Goal: Information Seeking & Learning: Learn about a topic

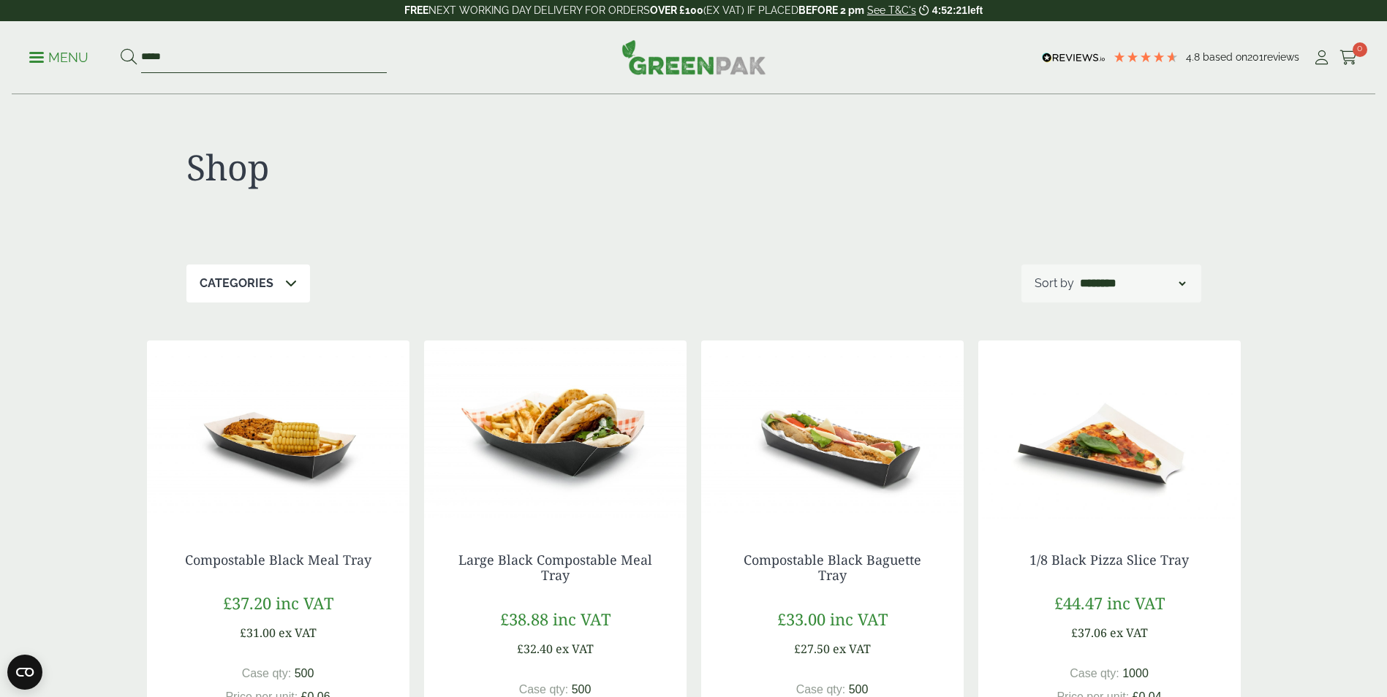
drag, startPoint x: 243, startPoint y: 53, endPoint x: 91, endPoint y: 39, distance: 151.9
click at [91, 39] on div "Menu ***** 4.8 Based on 201 reviews Cart" at bounding box center [694, 57] width 1364 height 73
type input "*****"
click at [121, 48] on button at bounding box center [129, 57] width 16 height 19
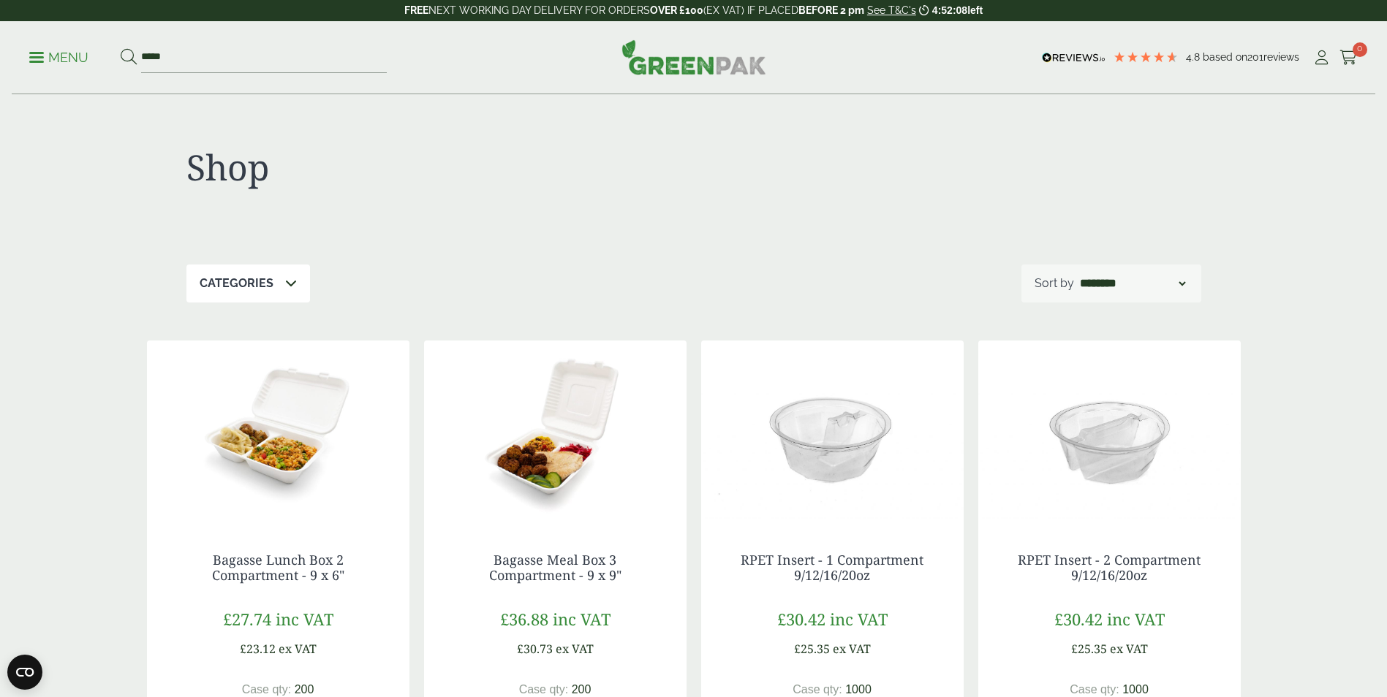
click at [42, 57] on span at bounding box center [36, 57] width 15 height 2
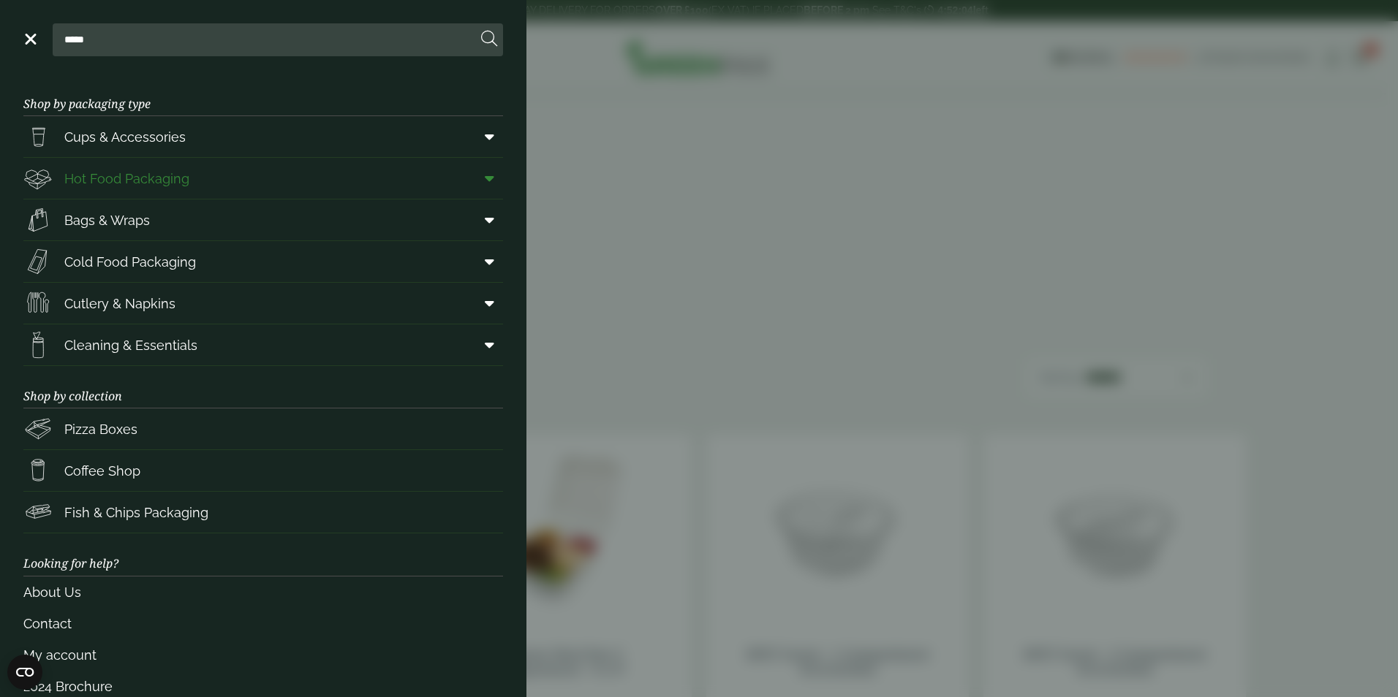
click at [150, 178] on span "Hot Food Packaging" at bounding box center [126, 179] width 125 height 20
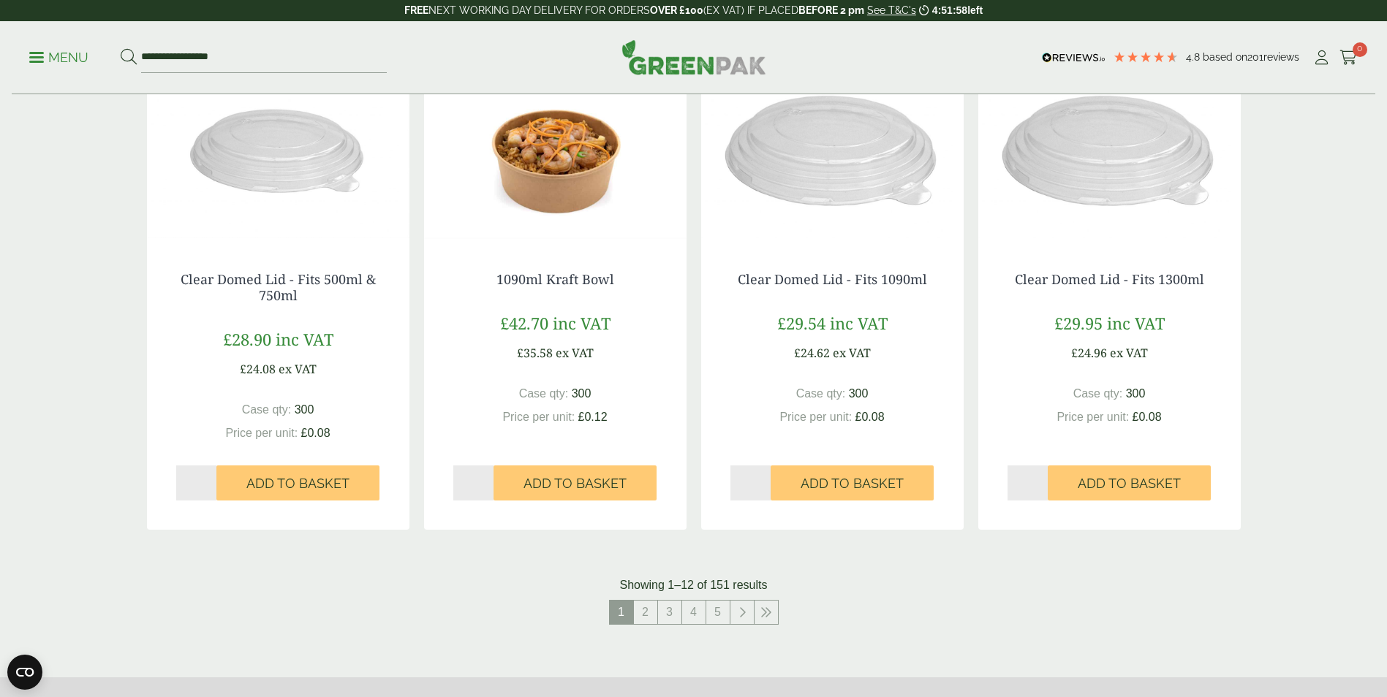
scroll to position [1340, 0]
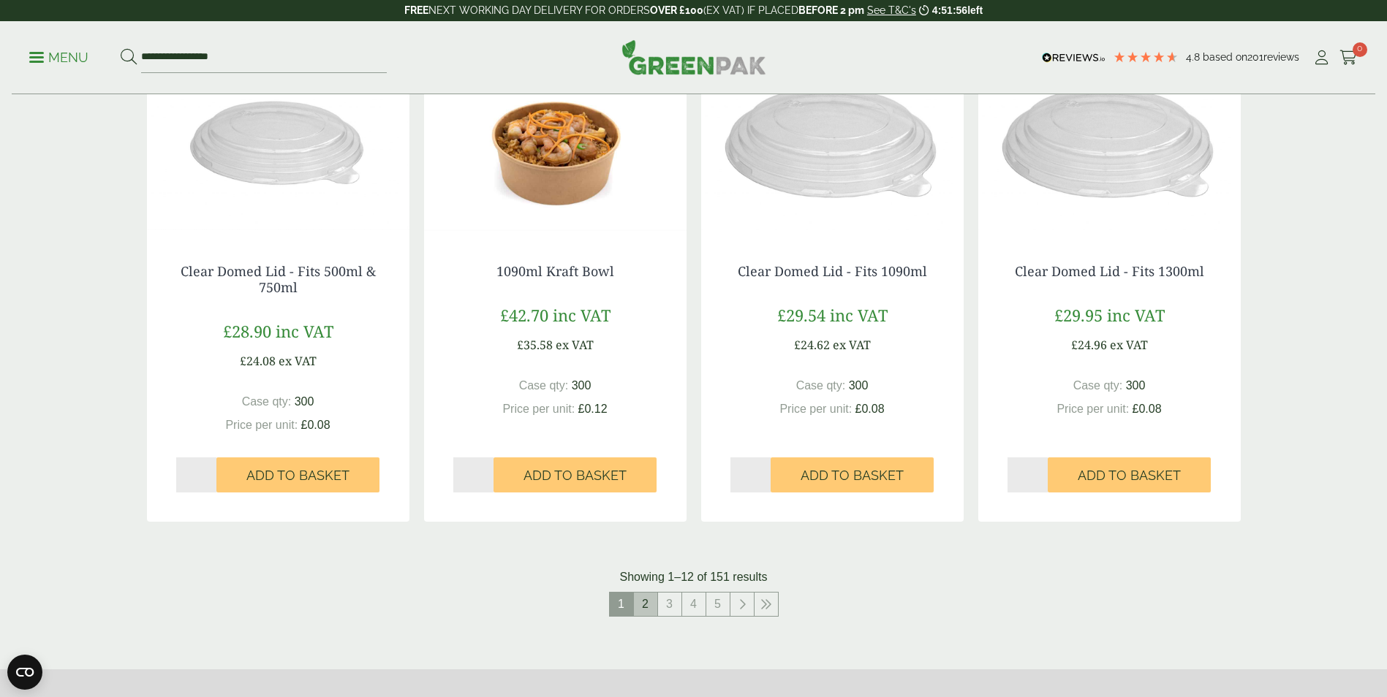
click at [646, 602] on link "2" at bounding box center [645, 604] width 23 height 23
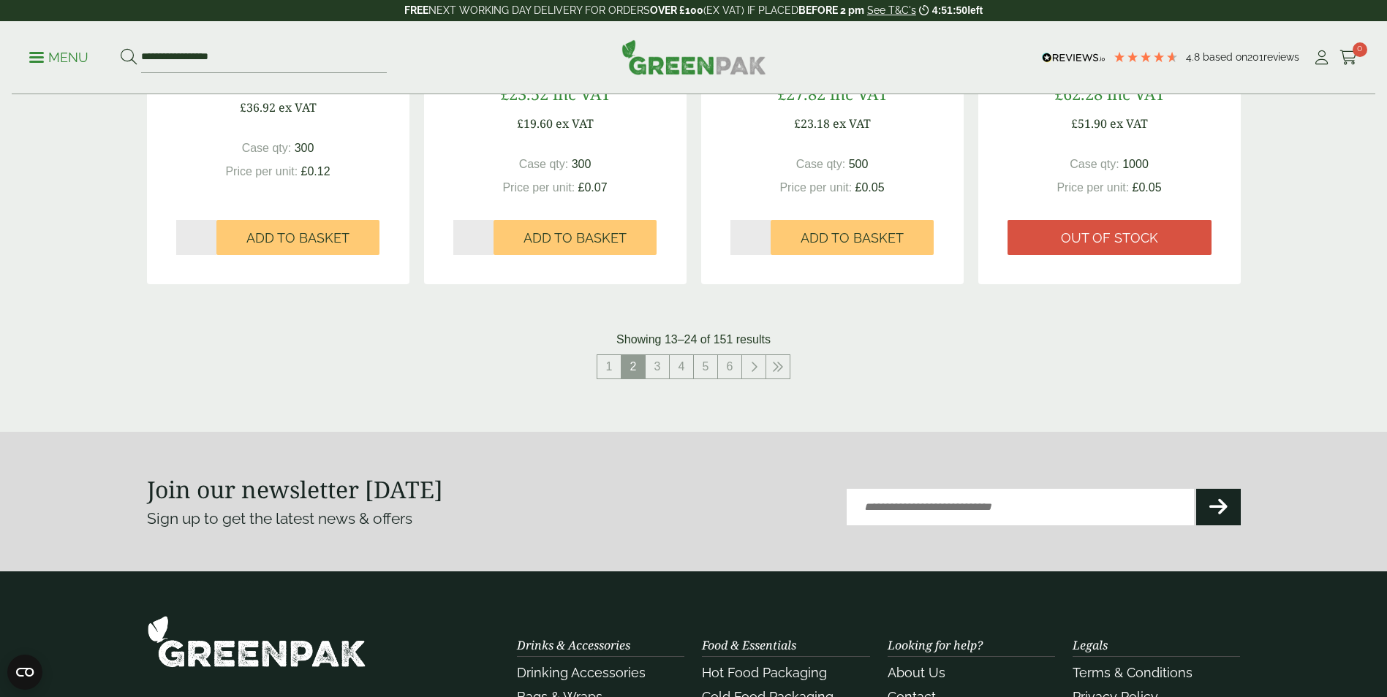
scroll to position [1665, 0]
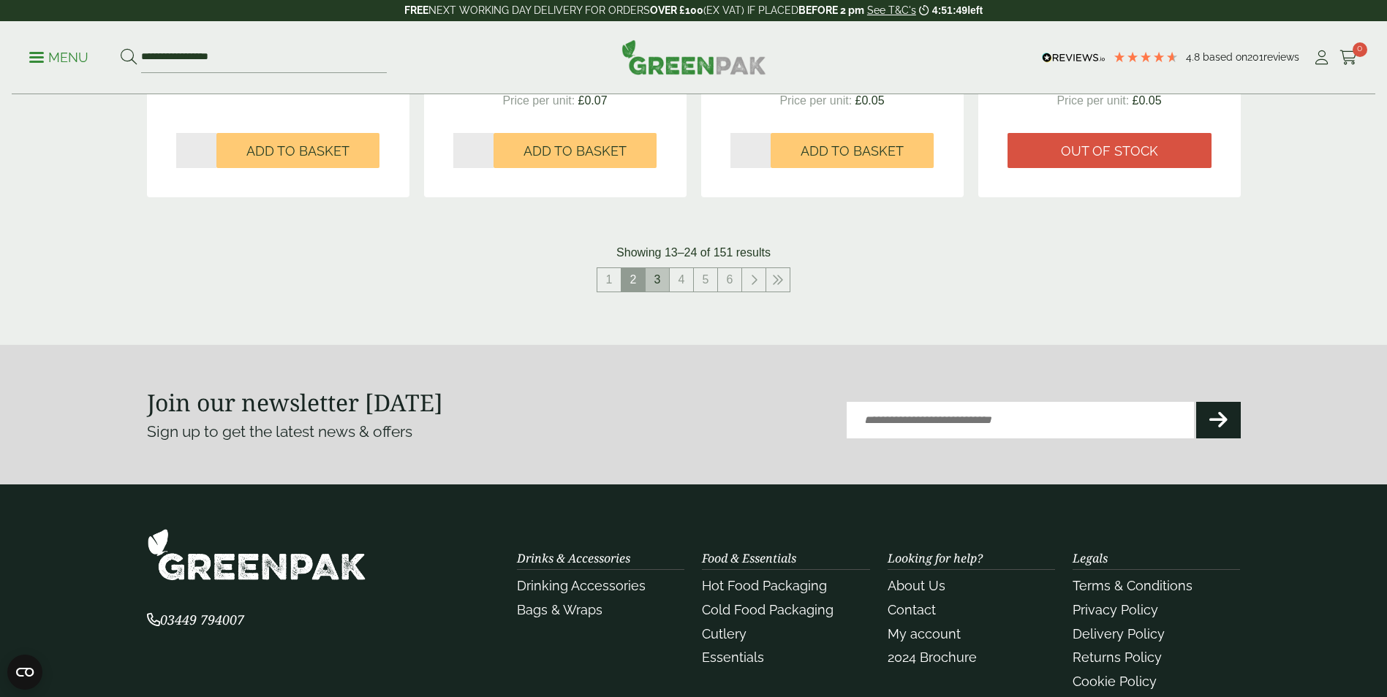
click at [659, 288] on link "3" at bounding box center [657, 279] width 23 height 23
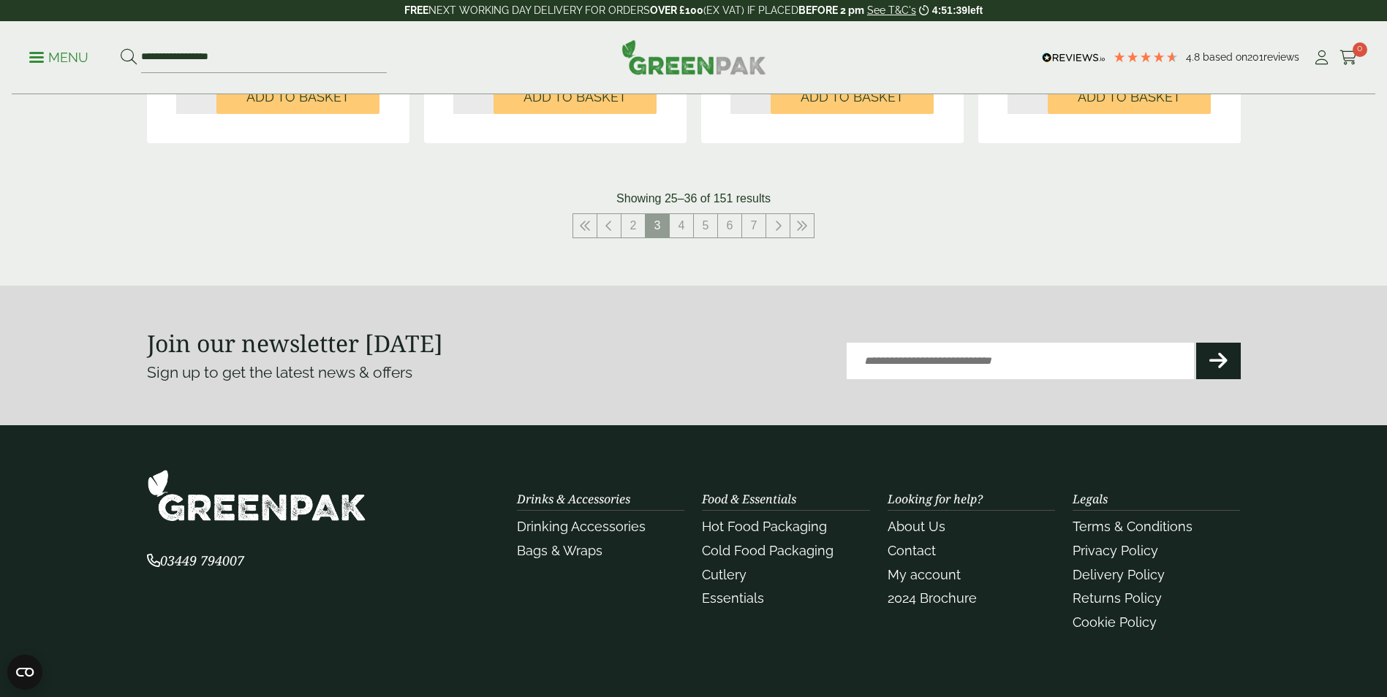
scroll to position [1839, 0]
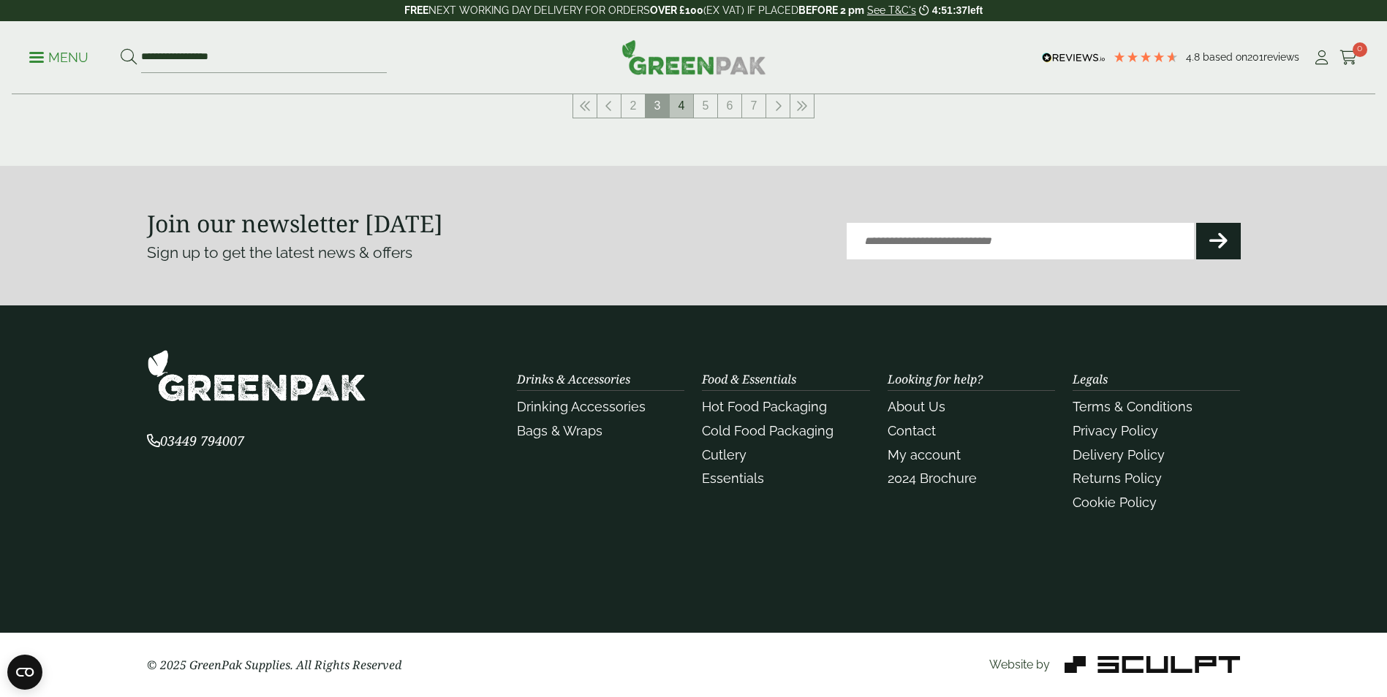
click at [681, 111] on link "4" at bounding box center [681, 105] width 23 height 23
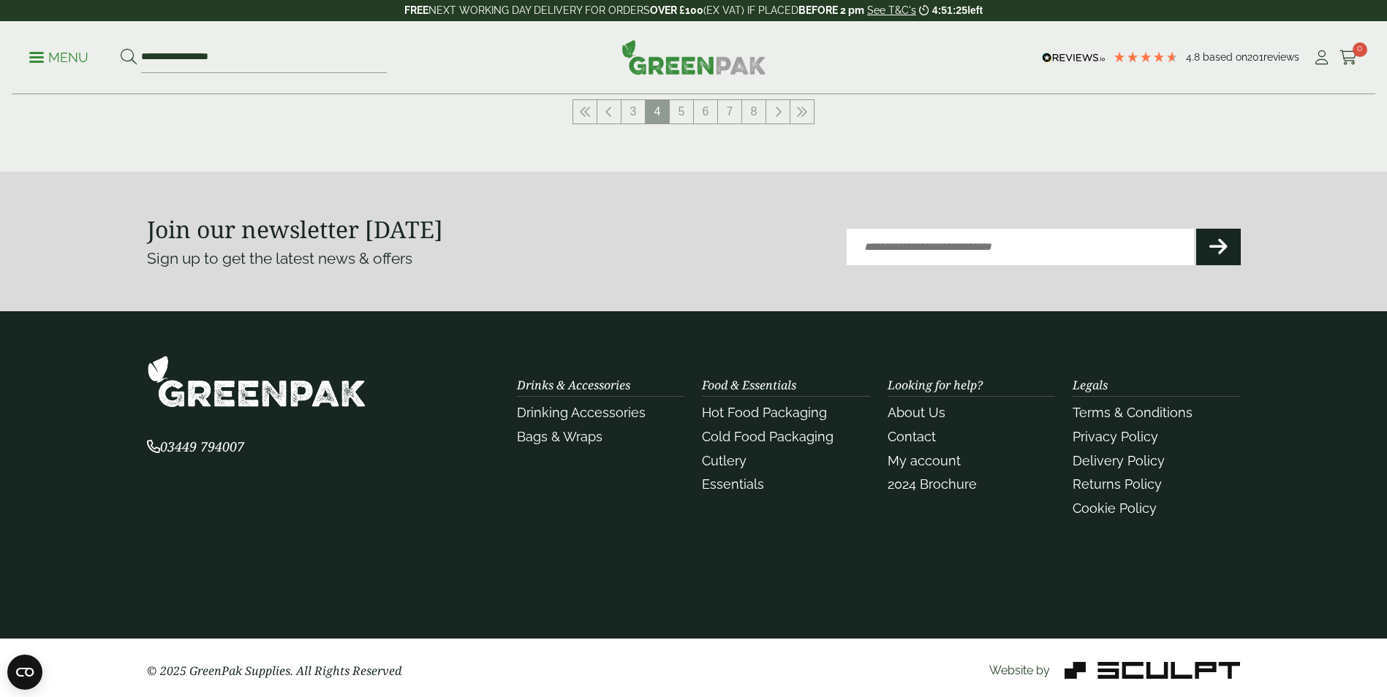
scroll to position [1839, 0]
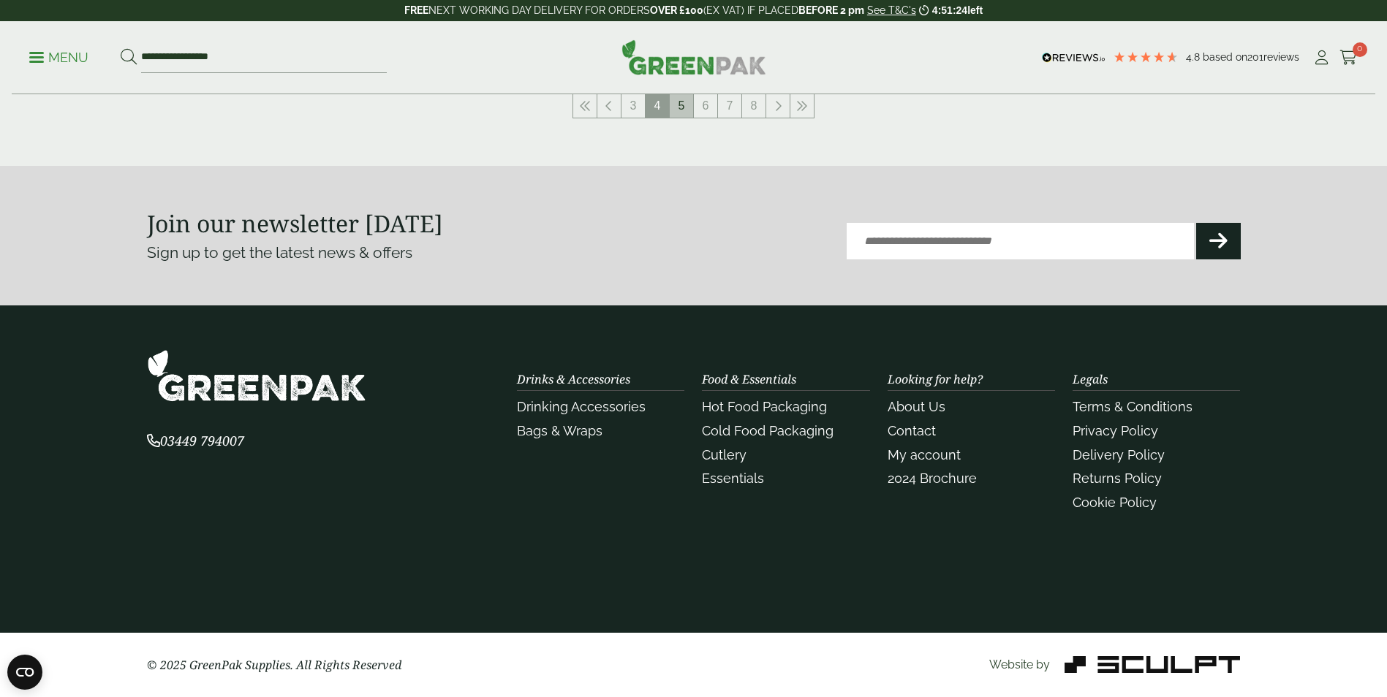
click at [678, 108] on link "5" at bounding box center [681, 105] width 23 height 23
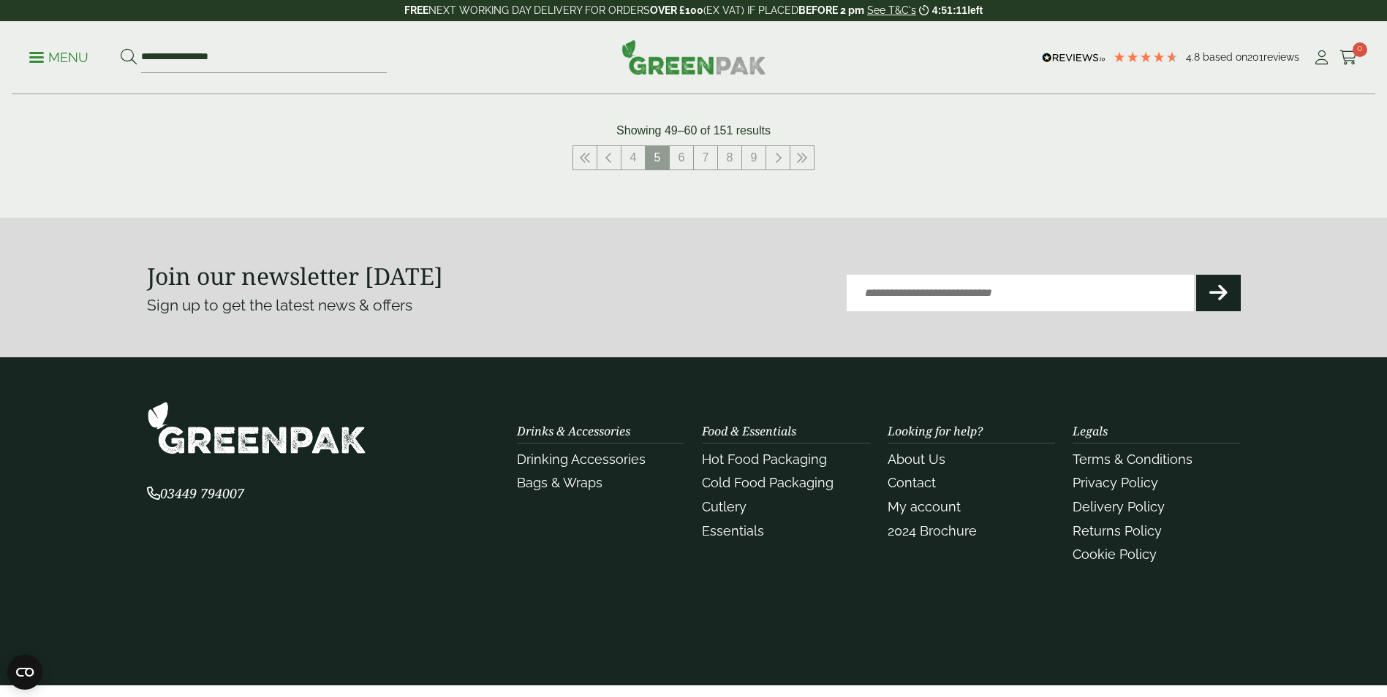
scroll to position [1801, 0]
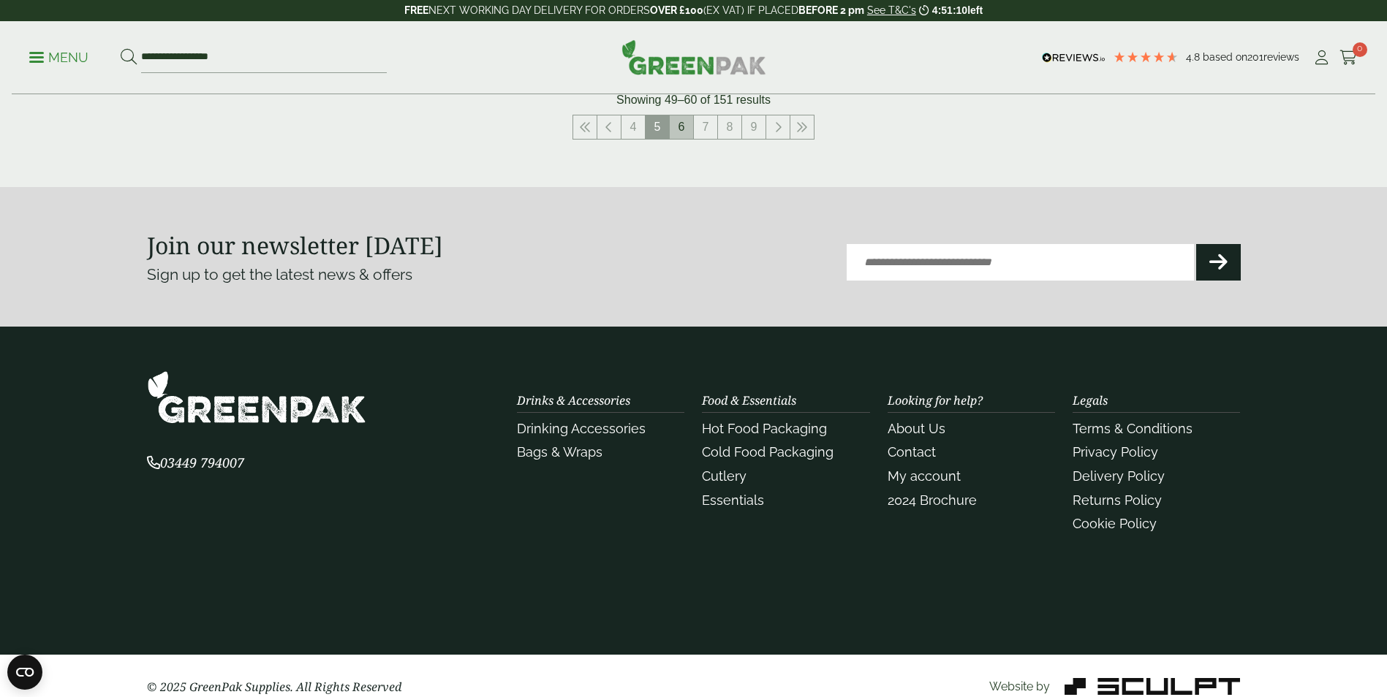
click at [686, 135] on link "6" at bounding box center [681, 127] width 23 height 23
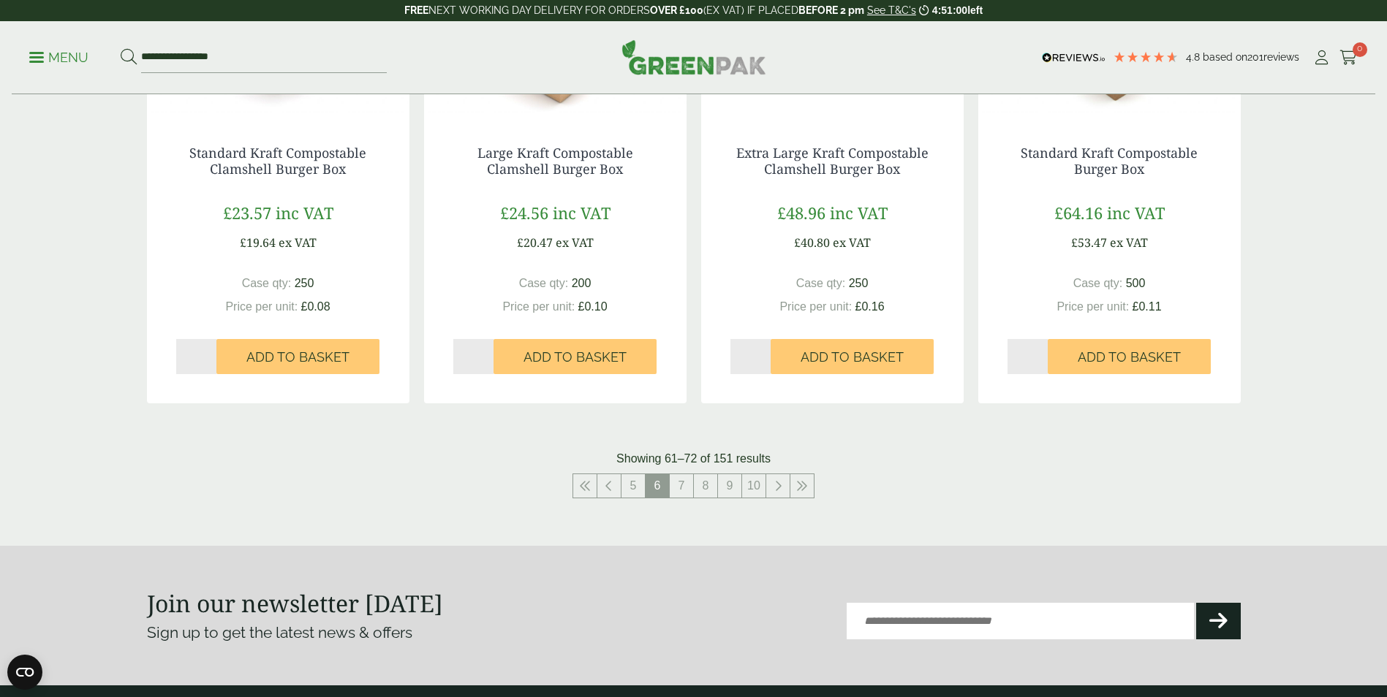
scroll to position [1462, 0]
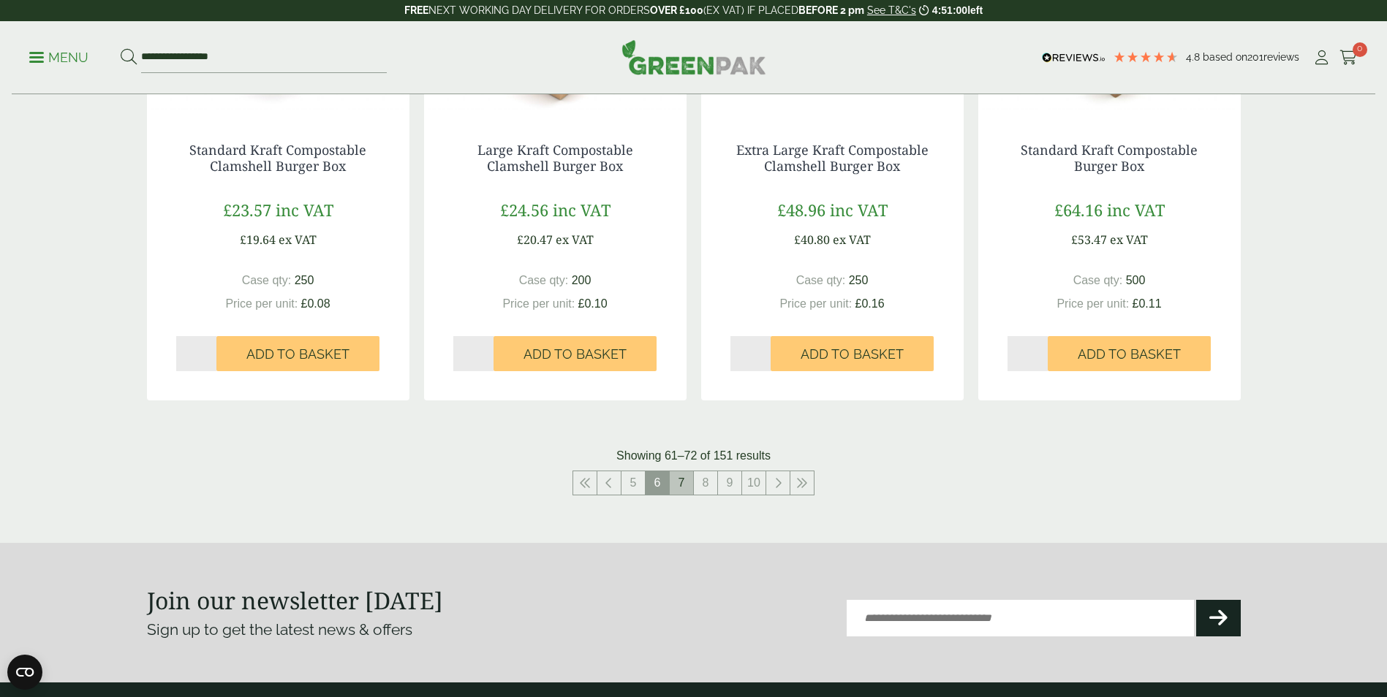
click at [679, 492] on link "7" at bounding box center [681, 483] width 23 height 23
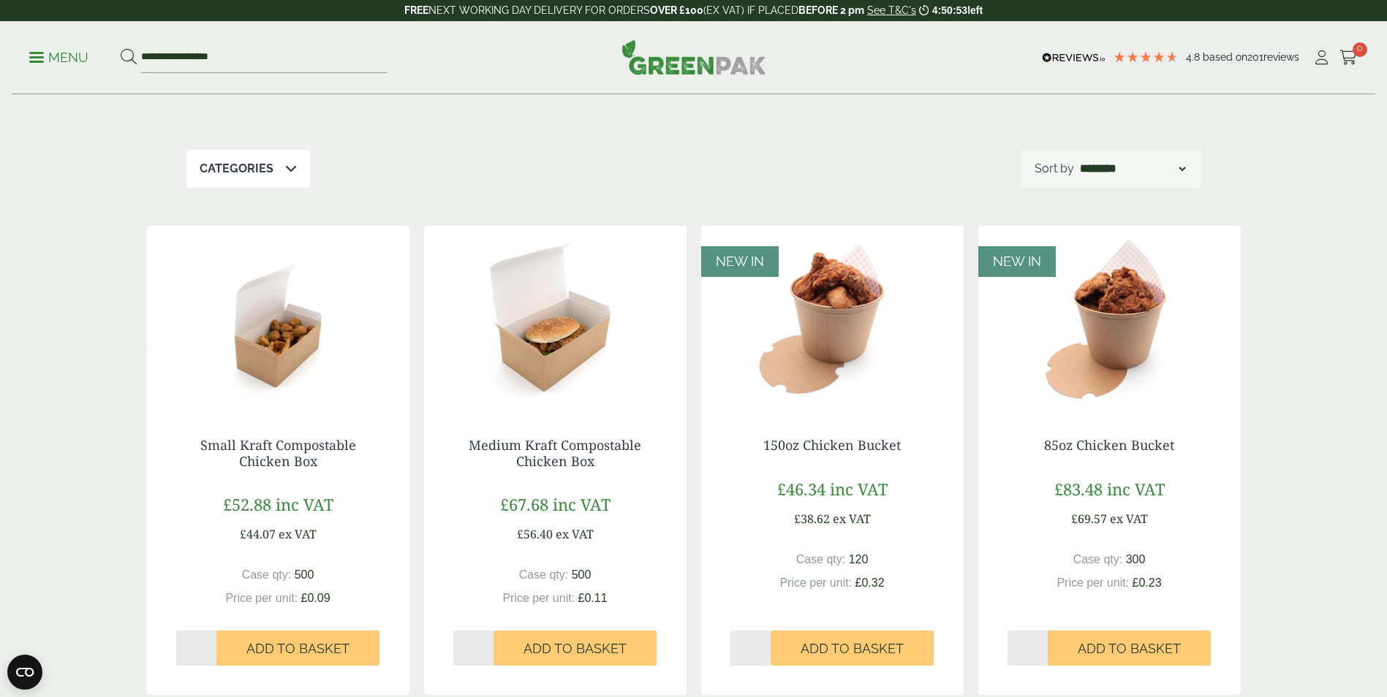
scroll to position [193, 0]
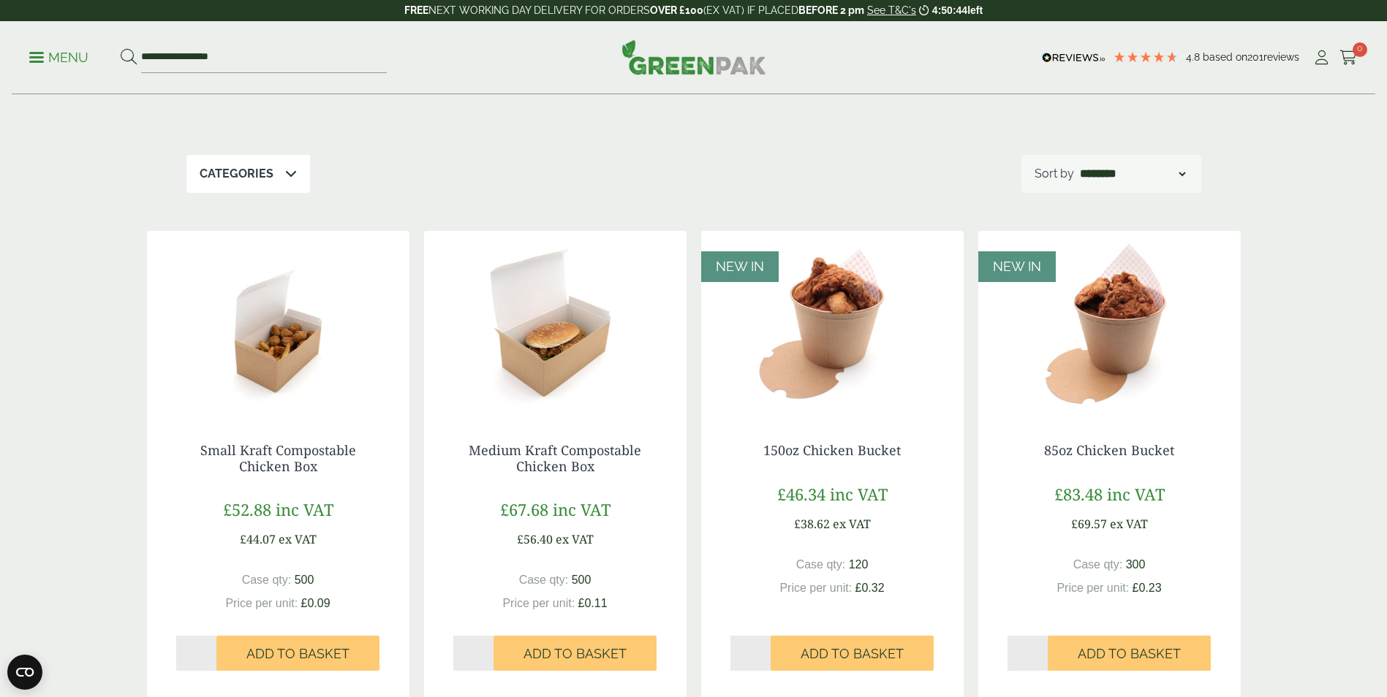
click at [850, 349] on img at bounding box center [832, 322] width 262 height 183
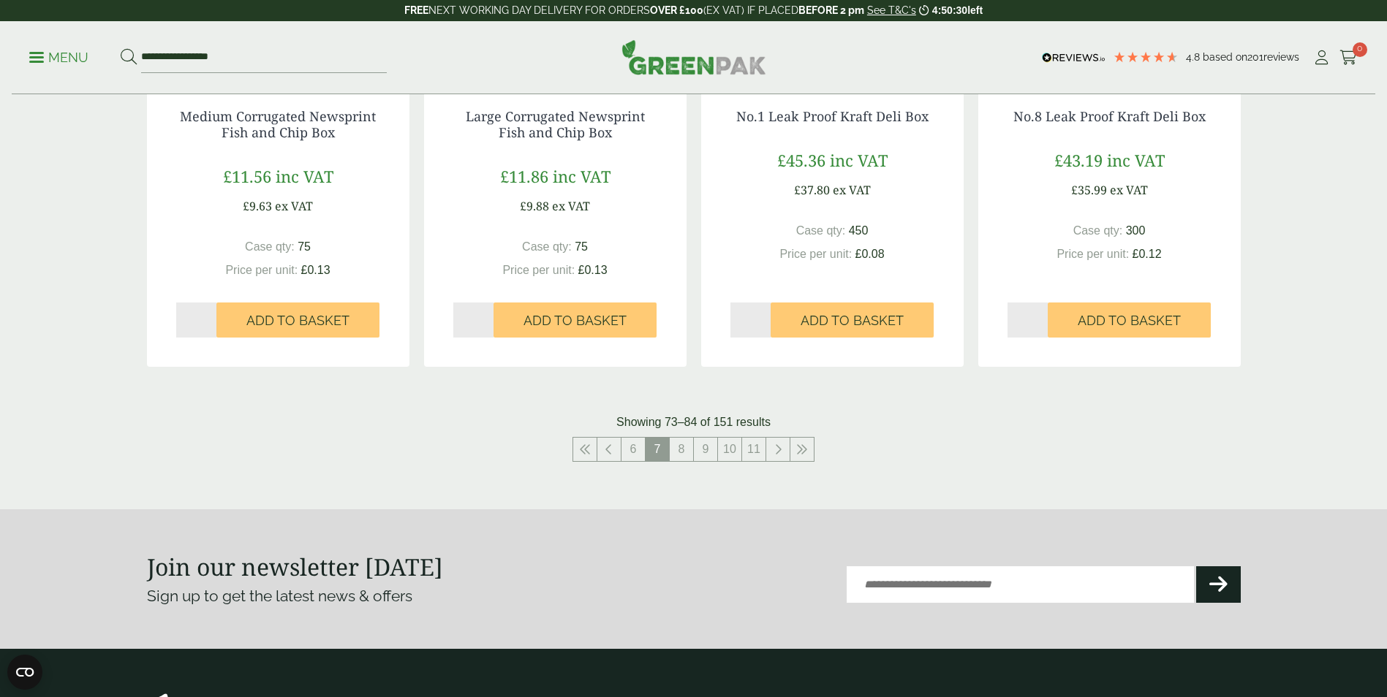
scroll to position [1498, 0]
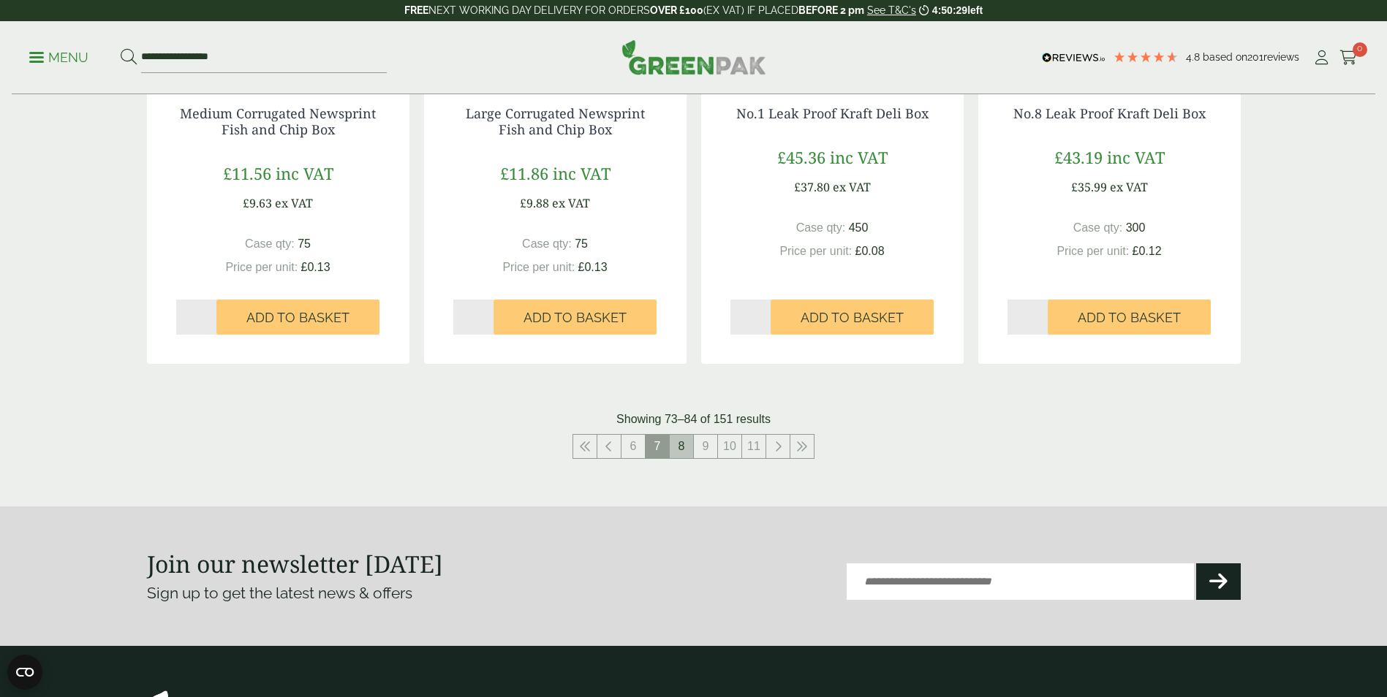
click at [681, 455] on link "8" at bounding box center [681, 446] width 23 height 23
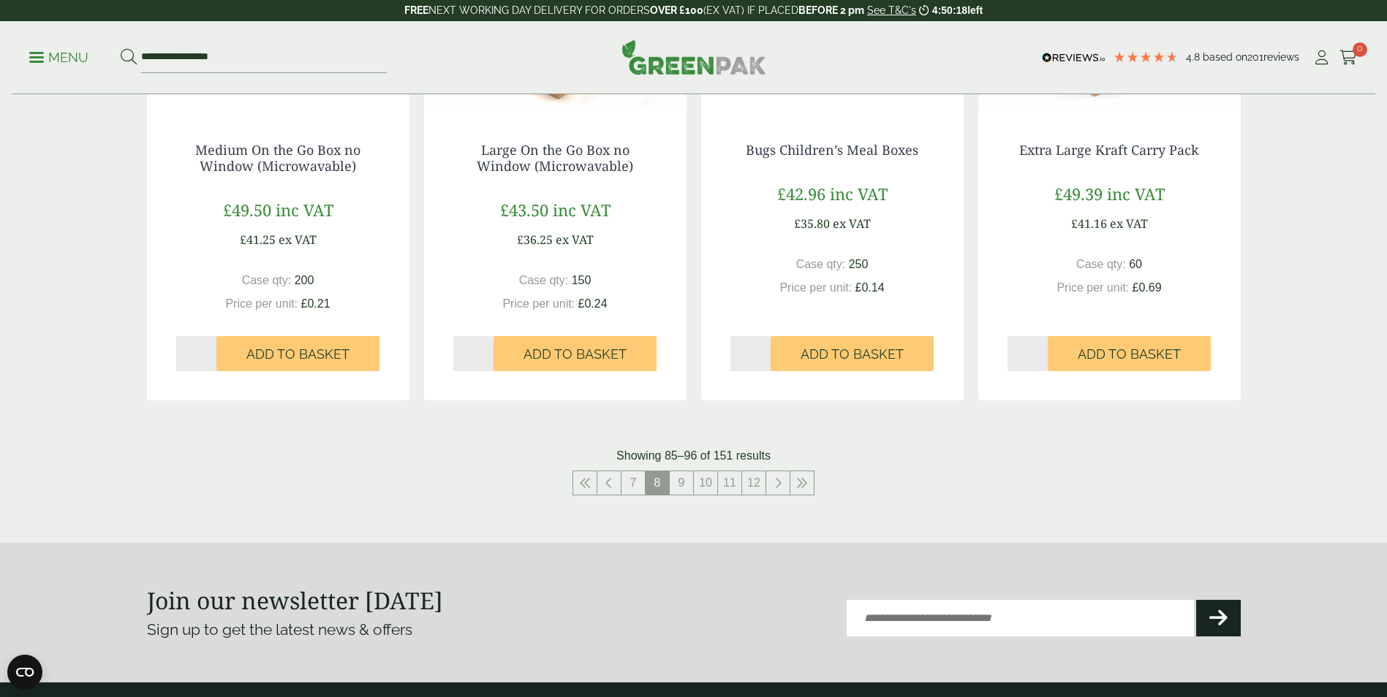
scroll to position [1464, 0]
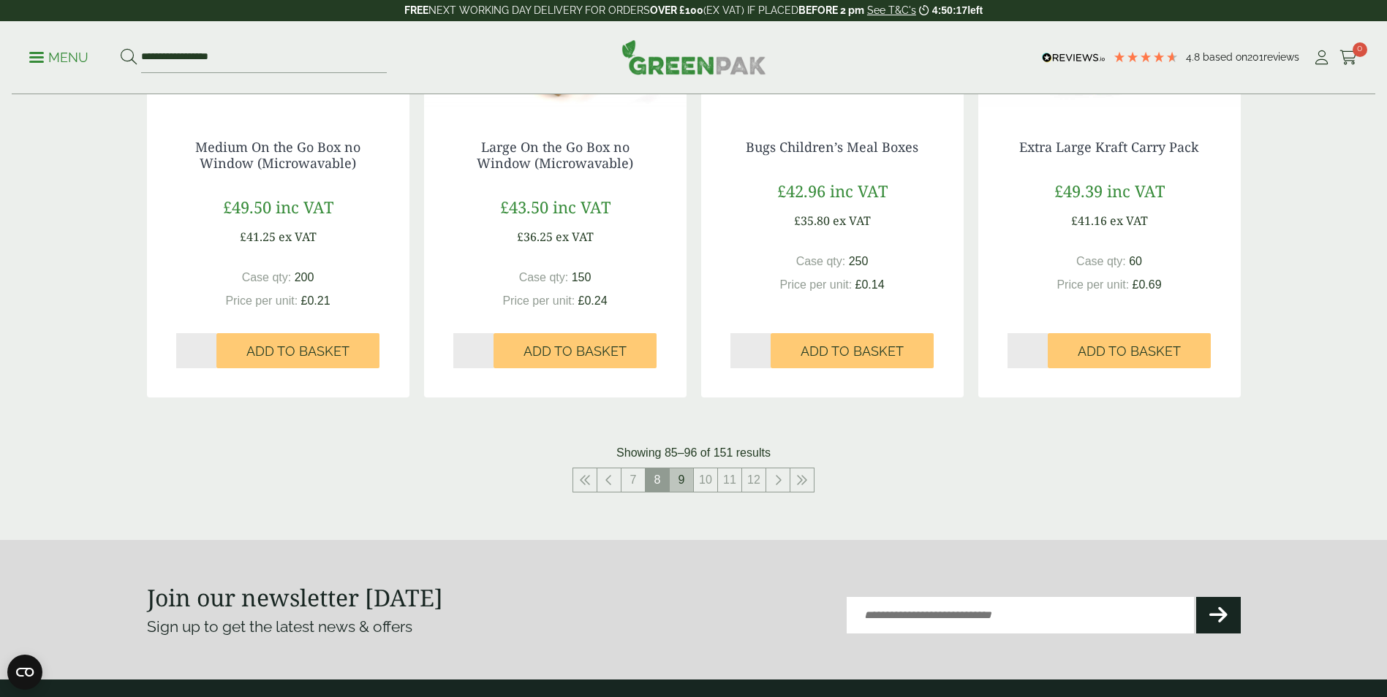
click at [680, 480] on link "9" at bounding box center [681, 480] width 23 height 23
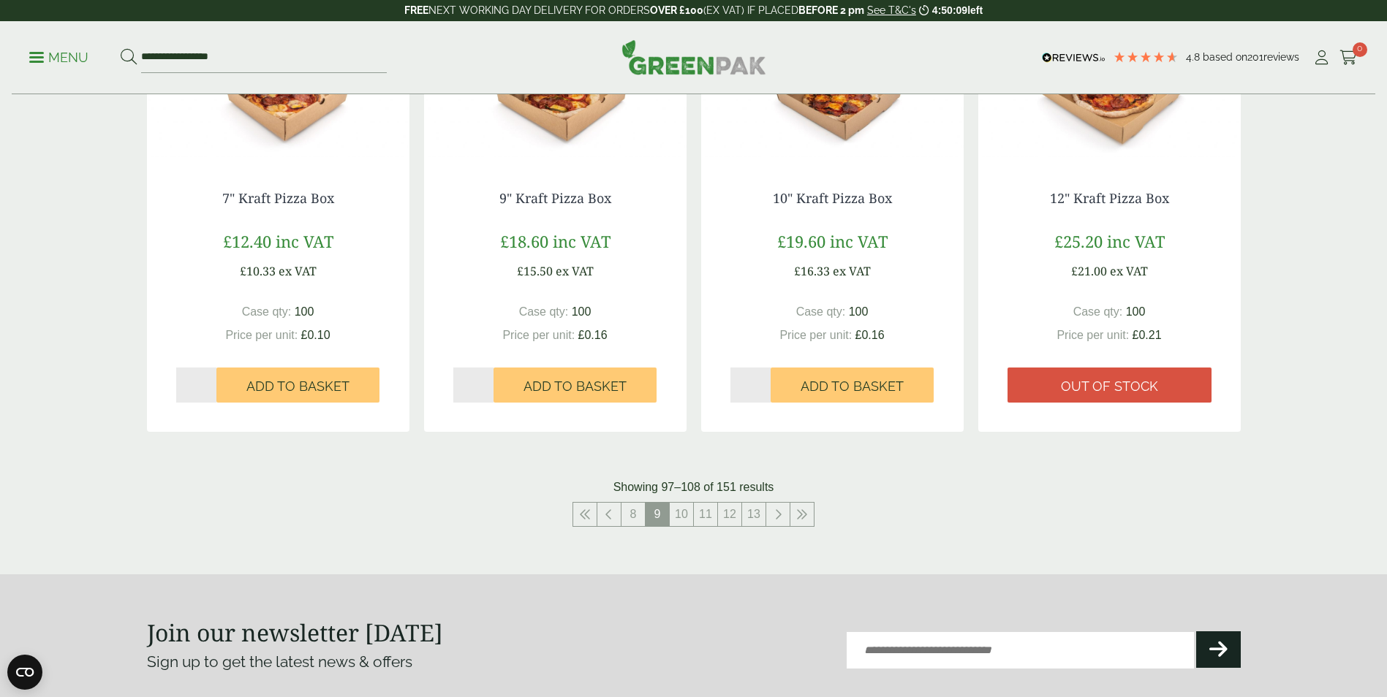
scroll to position [1500, 0]
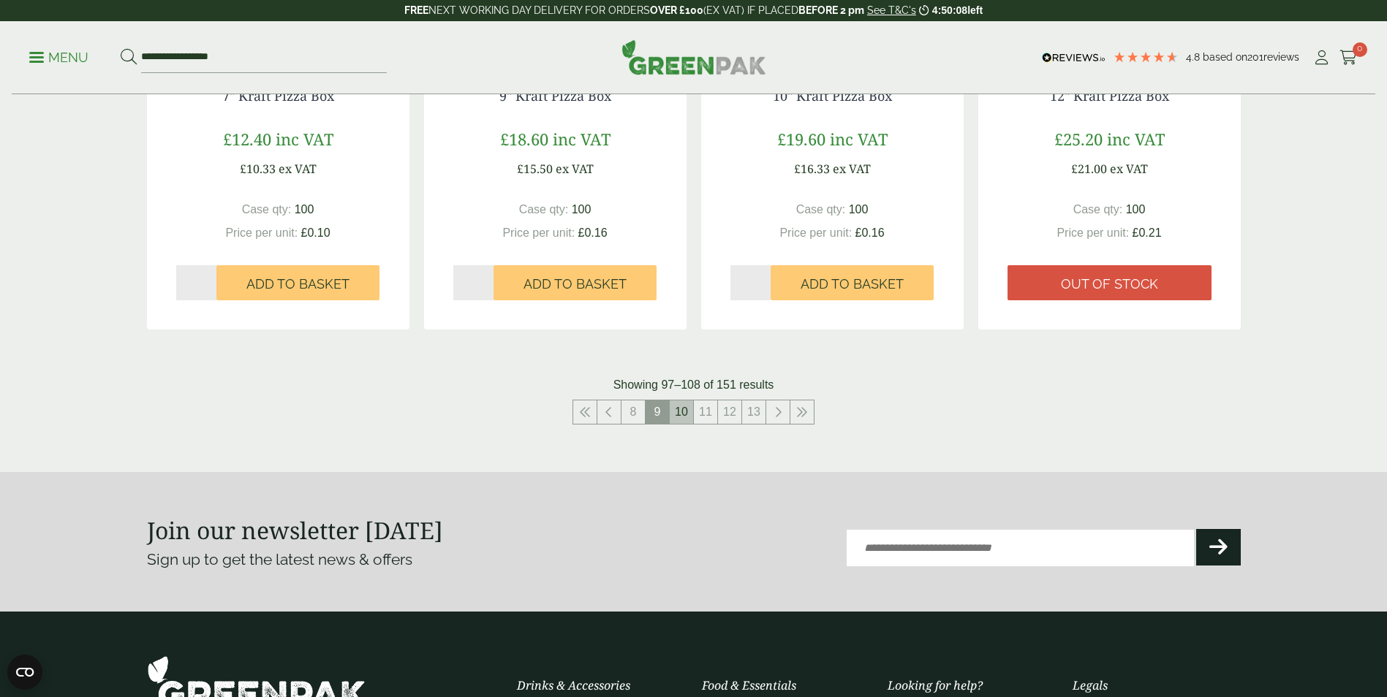
click at [680, 417] on link "10" at bounding box center [681, 412] width 23 height 23
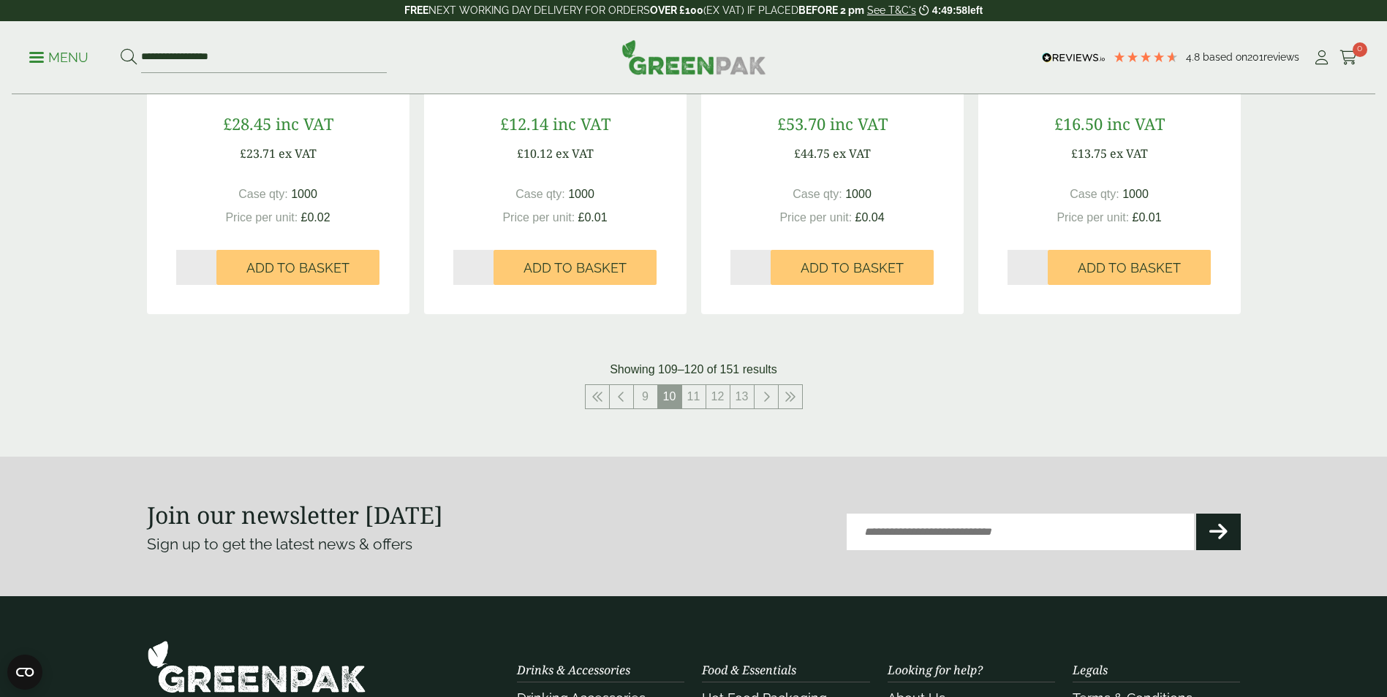
scroll to position [1568, 0]
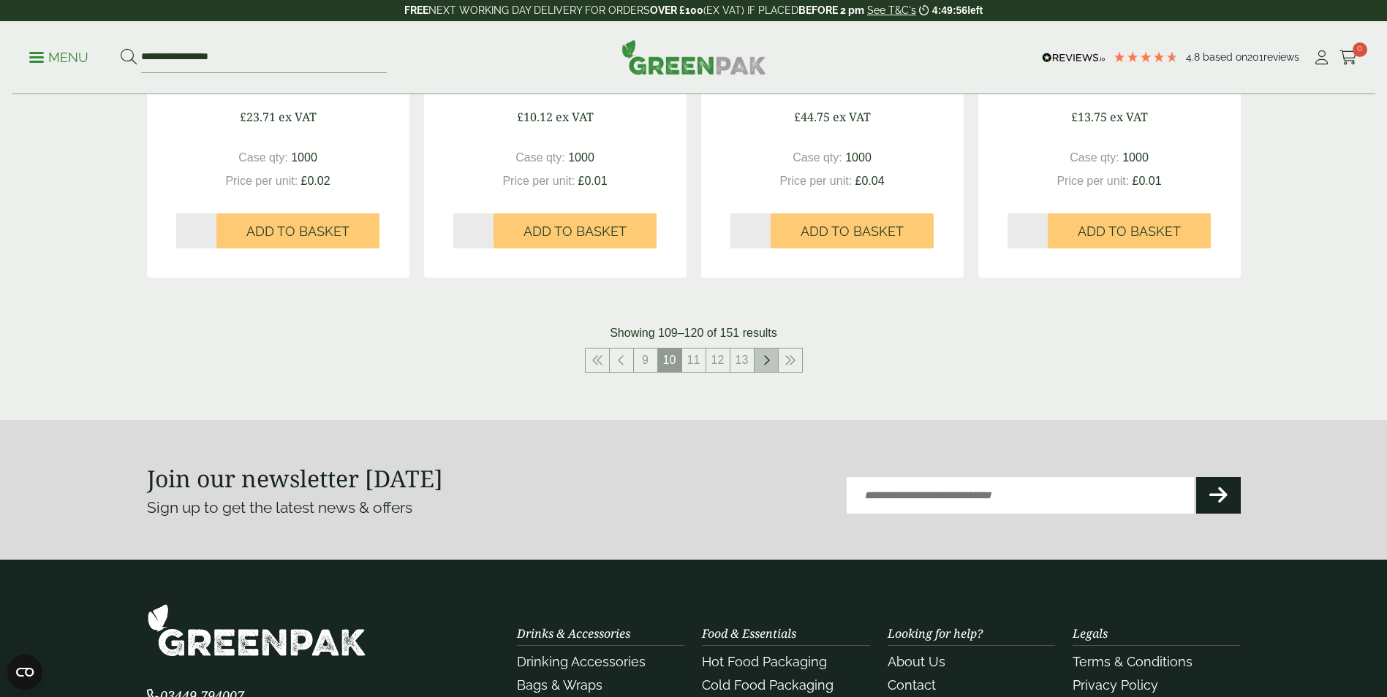
click at [769, 360] on icon at bounding box center [766, 361] width 7 height 12
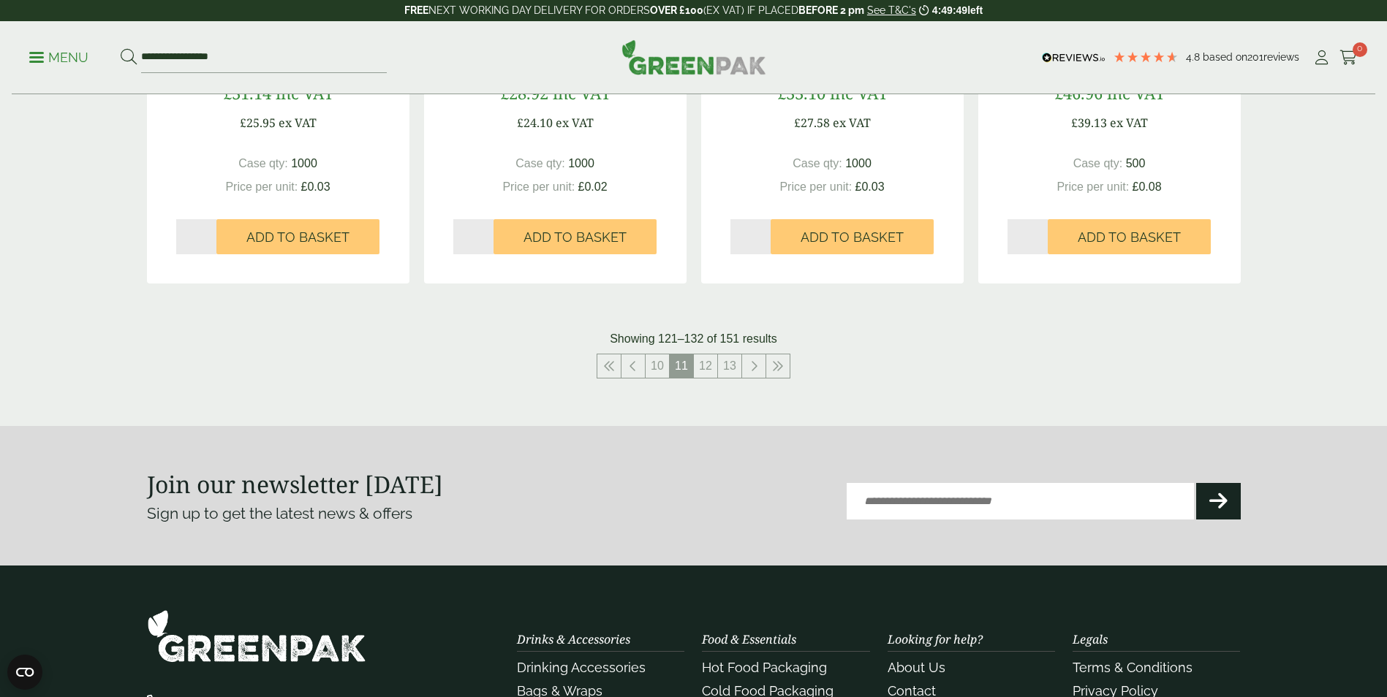
scroll to position [1576, 0]
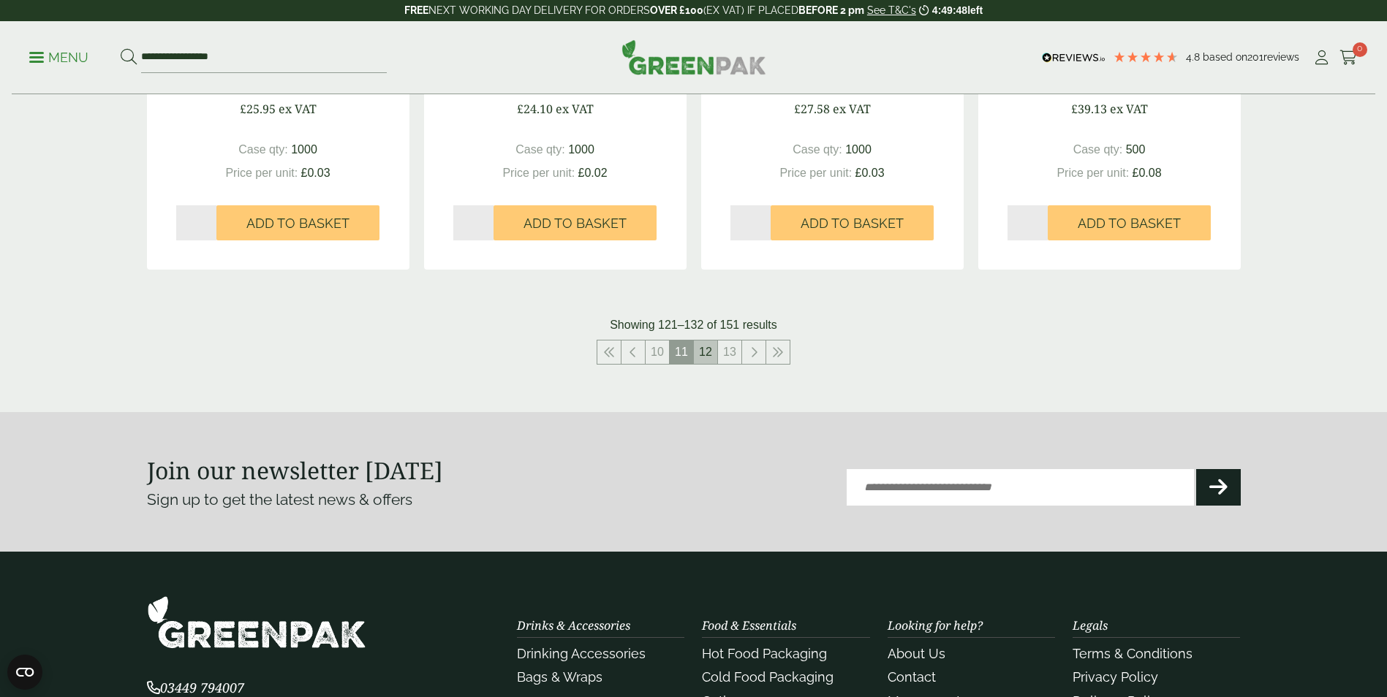
click at [708, 353] on link "12" at bounding box center [705, 352] width 23 height 23
